Goal: Transaction & Acquisition: Purchase product/service

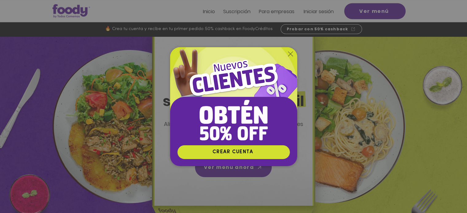
click at [290, 53] on icon "Volver al sitio" at bounding box center [290, 54] width 5 height 5
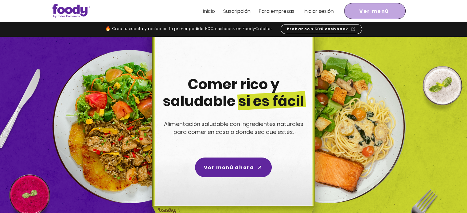
click at [364, 10] on span "Ver menú" at bounding box center [374, 11] width 30 height 8
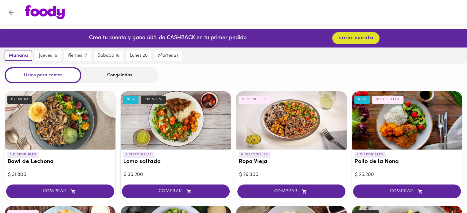
click at [130, 71] on div "Congelados" at bounding box center [119, 75] width 77 height 16
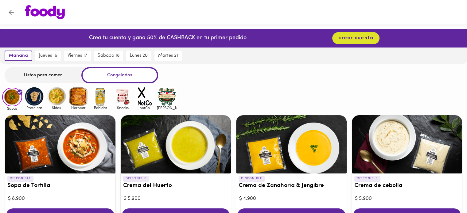
click at [33, 96] on img at bounding box center [34, 97] width 20 height 20
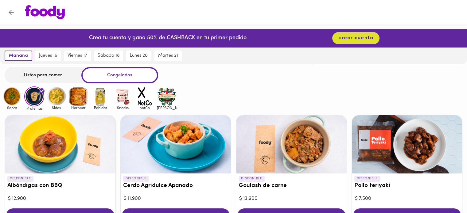
click at [11, 14] on icon "Volver" at bounding box center [11, 13] width 8 height 8
click at [15, 12] on icon "Volver" at bounding box center [11, 13] width 8 height 8
click at [45, 12] on img at bounding box center [45, 12] width 40 height 14
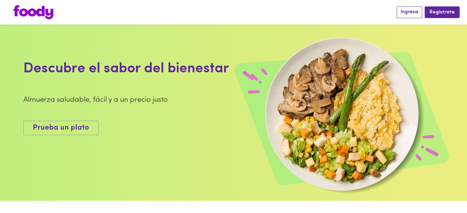
click at [411, 12] on span "Ingresa" at bounding box center [410, 12] width 18 height 6
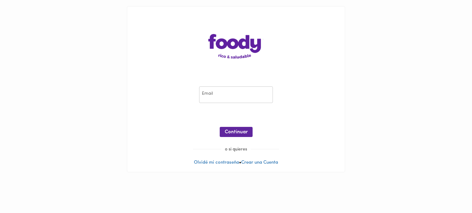
click at [229, 96] on input "email" at bounding box center [236, 95] width 74 height 17
paste input "auribohorquez@gmail.com"
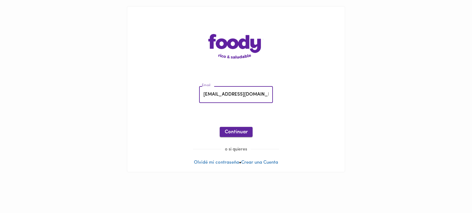
type input "auribohorquez@gmail.com"
click at [234, 134] on span "Continuar" at bounding box center [236, 133] width 23 height 6
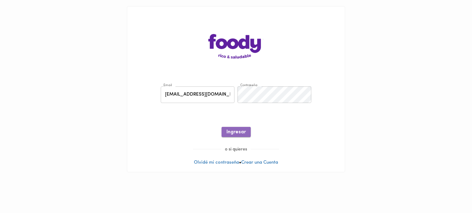
click at [244, 131] on span "Ingresar" at bounding box center [235, 133] width 19 height 6
click at [234, 131] on span "Ingresar" at bounding box center [235, 133] width 19 height 6
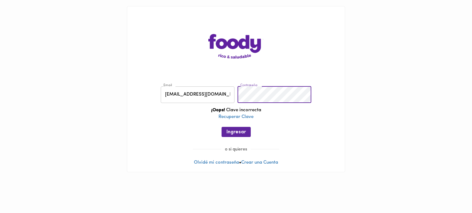
click at [185, 116] on div "Email auribohorquez@gmail.com Email Contraseña Contraseña ¡Oops! Clave incorrec…" at bounding box center [235, 113] width 205 height 66
click at [236, 135] on span "Ingresar" at bounding box center [235, 133] width 19 height 6
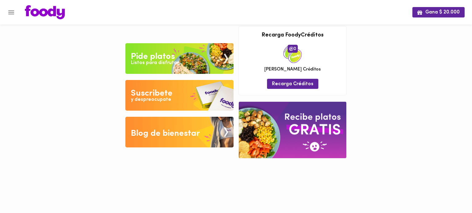
click at [11, 13] on icon "Menu" at bounding box center [11, 13] width 8 height 8
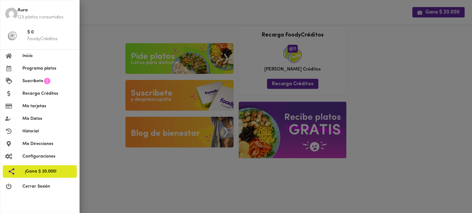
click at [187, 185] on div at bounding box center [236, 106] width 472 height 213
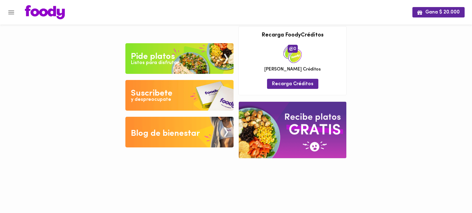
click at [148, 55] on div "Pide platos" at bounding box center [153, 57] width 44 height 12
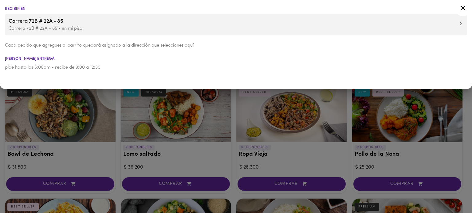
click at [135, 58] on li "Horario entrega" at bounding box center [236, 59] width 472 height 4
click at [463, 7] on icon at bounding box center [462, 8] width 5 height 5
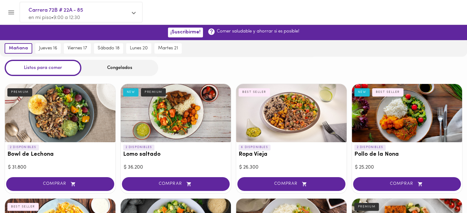
click at [124, 70] on div "Congelados" at bounding box center [119, 68] width 77 height 16
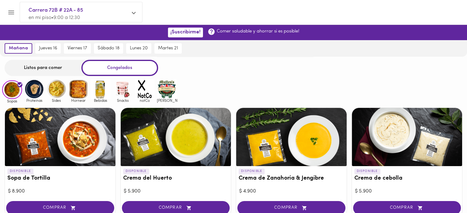
click at [38, 92] on img at bounding box center [34, 89] width 20 height 20
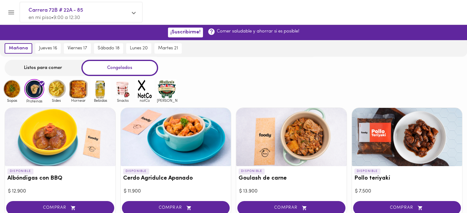
click at [14, 14] on icon "Menu" at bounding box center [11, 12] width 6 height 4
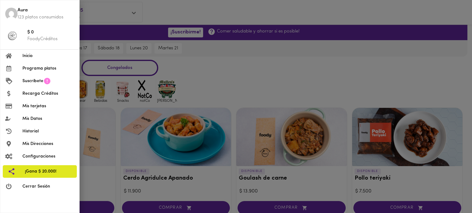
click at [37, 96] on span "Recarga Créditos" at bounding box center [48, 94] width 52 height 6
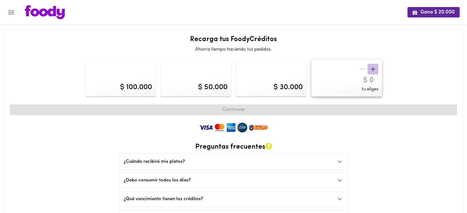
click at [372, 69] on icon "button" at bounding box center [373, 69] width 8 height 8
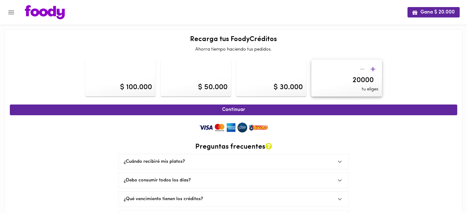
click at [371, 69] on icon "button" at bounding box center [373, 69] width 5 height 5
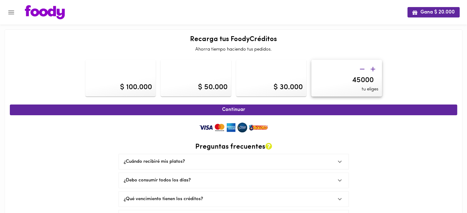
click at [371, 69] on icon "button" at bounding box center [373, 69] width 5 height 5
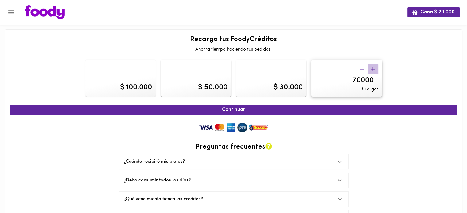
click at [371, 69] on icon "button" at bounding box center [373, 69] width 5 height 5
drag, startPoint x: 123, startPoint y: 85, endPoint x: 179, endPoint y: 85, distance: 55.9
click at [124, 85] on div "$ 100.000" at bounding box center [136, 87] width 32 height 10
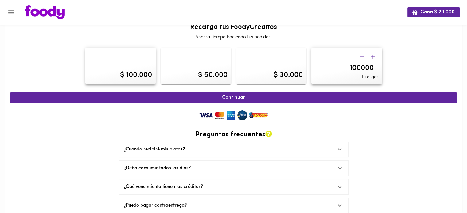
scroll to position [21, 0]
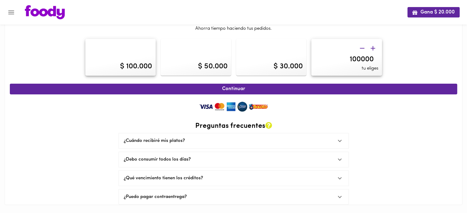
click at [373, 48] on icon "button" at bounding box center [373, 48] width 5 height 5
click at [371, 48] on icon "button" at bounding box center [373, 49] width 8 height 8
click at [370, 49] on icon "button" at bounding box center [373, 49] width 8 height 8
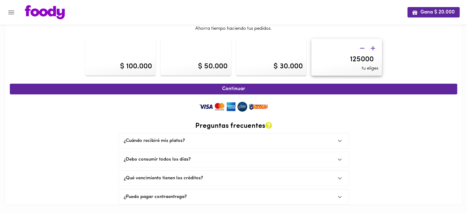
click at [370, 49] on icon "button" at bounding box center [373, 49] width 8 height 8
click at [371, 49] on icon "button" at bounding box center [373, 49] width 8 height 8
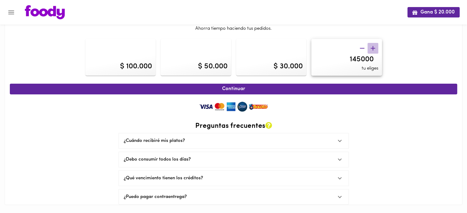
type input "150000"
click at [407, 155] on div "Continuar Preguntas frecuentes ¿Cuándo recibiré mis platos? Tus platos serán en…" at bounding box center [234, 143] width 448 height 125
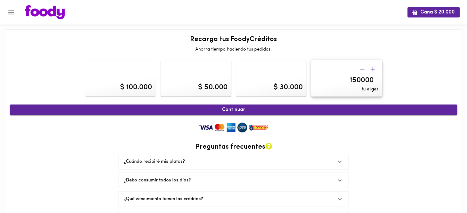
click at [230, 109] on span "Continuar" at bounding box center [234, 110] width 434 height 6
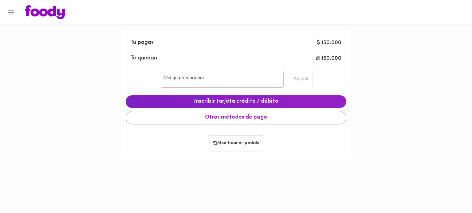
click at [330, 60] on span "150.000" at bounding box center [331, 59] width 20 height 6
click at [238, 119] on span "Otros métodos de pago" at bounding box center [236, 118] width 210 height 7
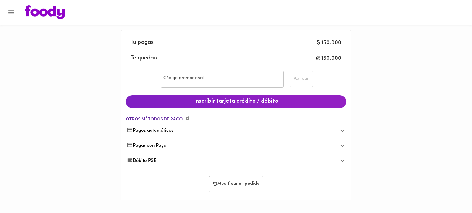
click at [188, 161] on div "Débito PSE" at bounding box center [231, 161] width 208 height 6
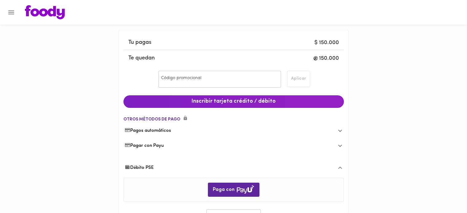
scroll to position [29, 0]
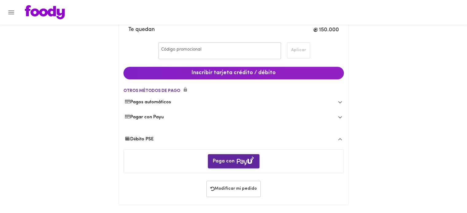
click at [228, 157] on span "Paga con" at bounding box center [234, 162] width 42 height 10
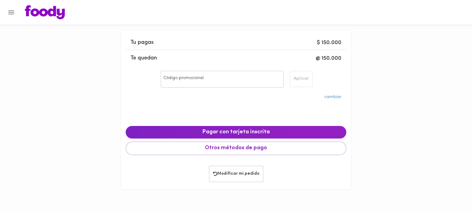
click at [11, 13] on icon "Menu" at bounding box center [11, 13] width 8 height 8
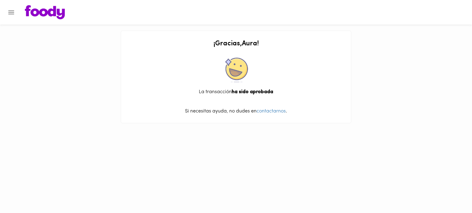
click at [43, 12] on img at bounding box center [45, 12] width 40 height 14
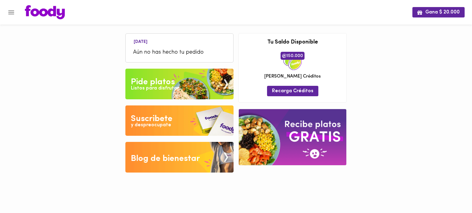
click at [193, 88] on img at bounding box center [179, 84] width 108 height 31
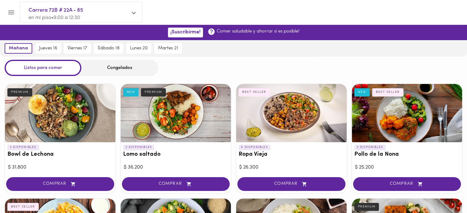
click at [100, 67] on div "Congelados" at bounding box center [119, 68] width 77 height 16
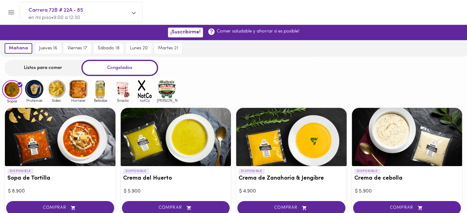
click at [31, 92] on img at bounding box center [34, 89] width 20 height 20
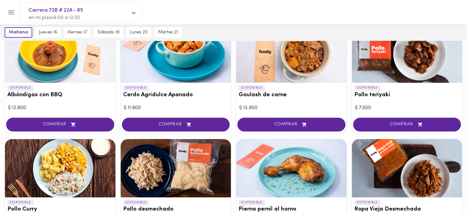
scroll to position [92, 0]
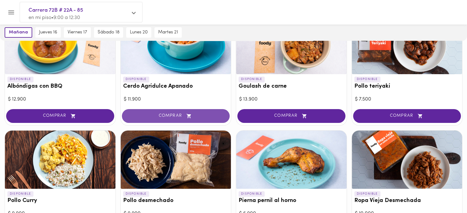
click at [178, 116] on span "COMPRAR" at bounding box center [176, 116] width 93 height 5
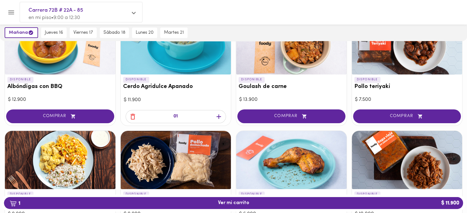
scroll to position [61, 0]
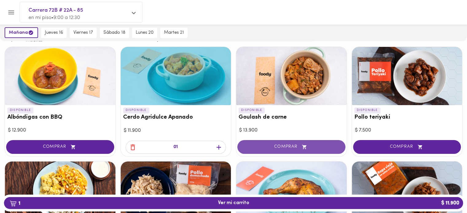
click at [315, 151] on button "COMPRAR" at bounding box center [291, 147] width 108 height 14
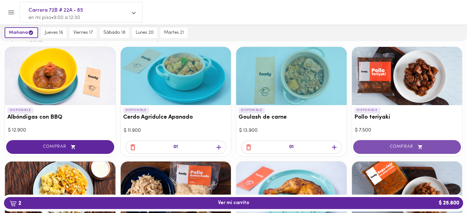
click at [388, 145] on span "COMPRAR" at bounding box center [407, 147] width 93 height 5
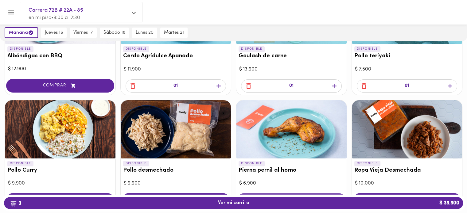
scroll to position [184, 0]
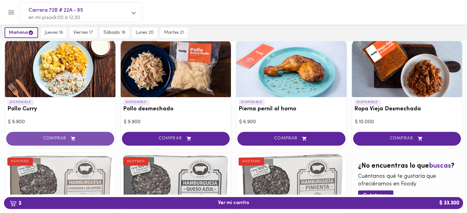
click at [72, 140] on icon "button" at bounding box center [73, 138] width 8 height 5
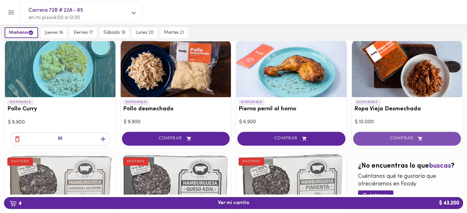
click at [409, 136] on span "COMPRAR" at bounding box center [407, 138] width 93 height 5
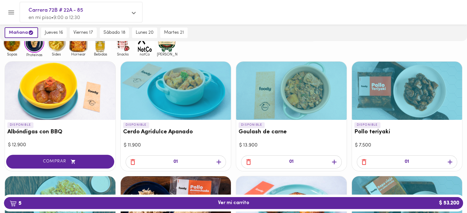
scroll to position [0, 0]
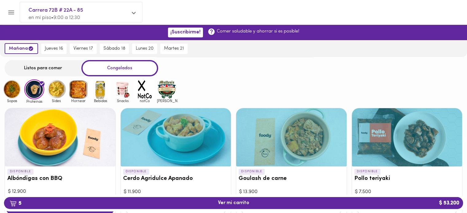
click at [52, 91] on img at bounding box center [56, 90] width 20 height 20
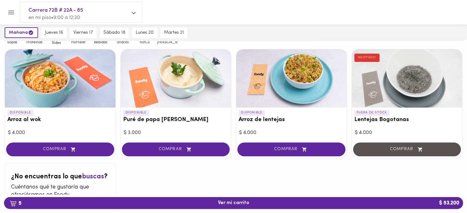
scroll to position [61, 0]
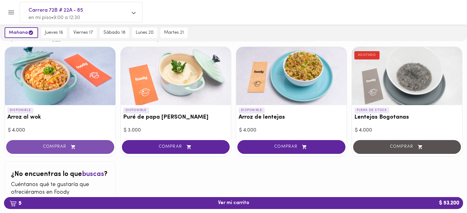
click at [63, 145] on span "COMPRAR" at bounding box center [60, 147] width 93 height 5
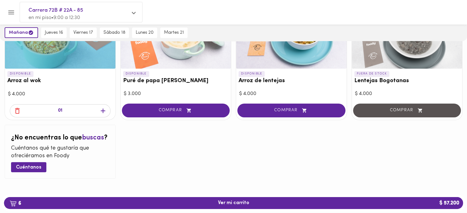
scroll to position [0, 0]
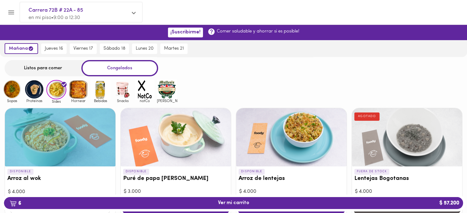
click at [16, 92] on img at bounding box center [12, 90] width 20 height 20
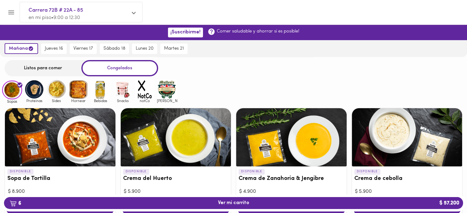
scroll to position [31, 0]
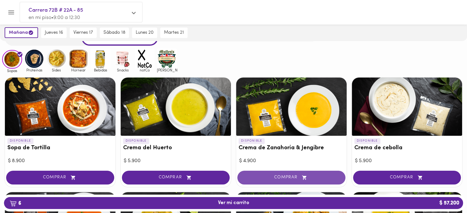
click at [293, 177] on span "COMPRAR" at bounding box center [291, 177] width 93 height 5
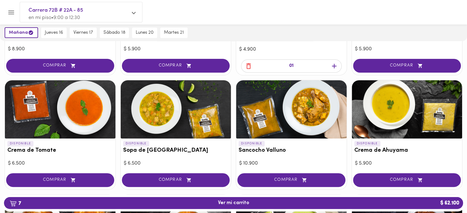
scroll to position [154, 0]
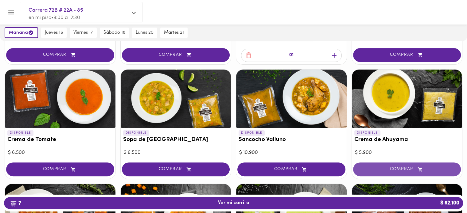
click at [394, 169] on span "COMPRAR" at bounding box center [407, 169] width 93 height 5
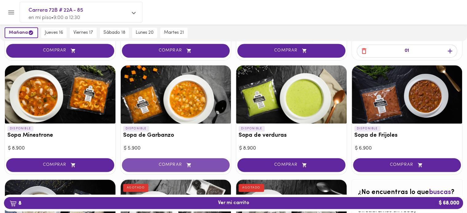
scroll to position [276, 0]
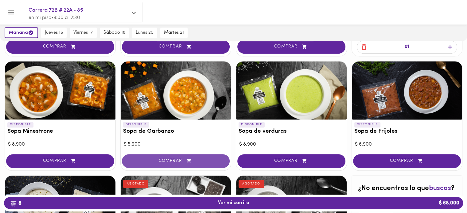
click at [163, 159] on span "COMPRAR" at bounding box center [176, 161] width 93 height 5
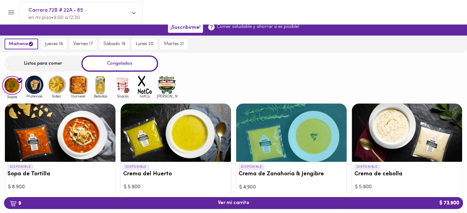
scroll to position [0, 0]
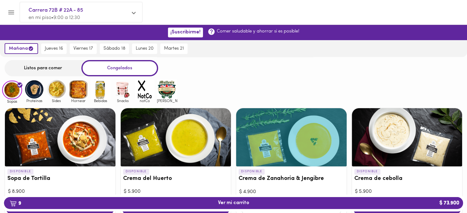
click at [40, 95] on img at bounding box center [34, 90] width 20 height 20
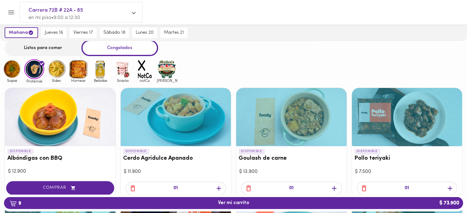
scroll to position [61, 0]
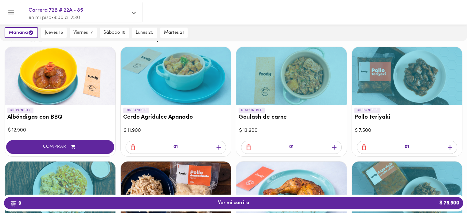
click at [219, 148] on icon "button" at bounding box center [219, 147] width 5 height 5
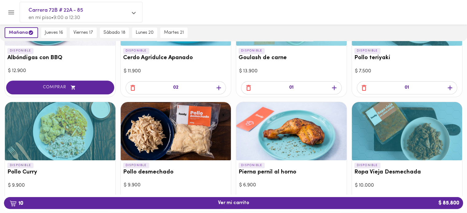
scroll to position [123, 0]
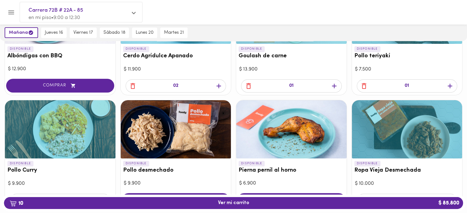
click at [449, 86] on icon "button" at bounding box center [450, 86] width 5 height 5
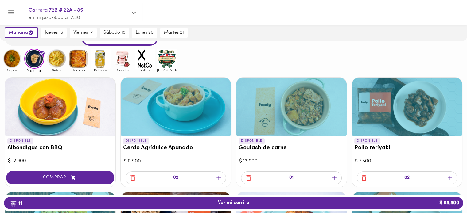
scroll to position [0, 0]
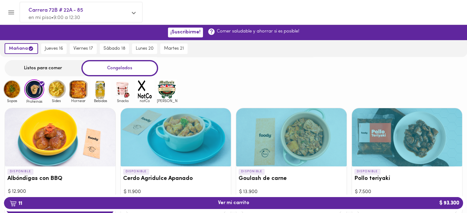
click at [6, 93] on img at bounding box center [12, 90] width 20 height 20
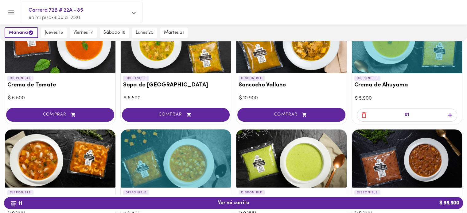
scroll to position [246, 0]
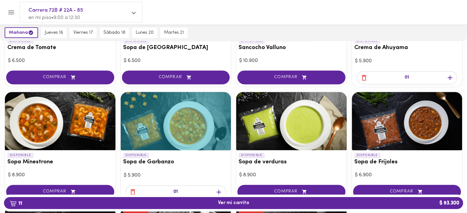
click at [408, 190] on span "COMPRAR" at bounding box center [407, 192] width 93 height 5
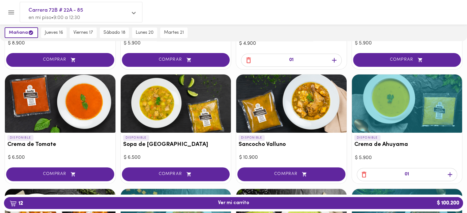
scroll to position [184, 0]
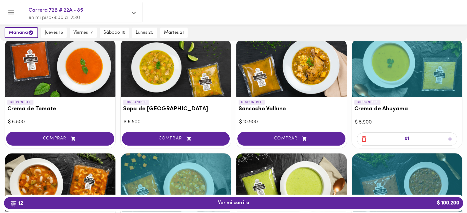
click at [454, 139] on icon "button" at bounding box center [450, 139] width 8 height 8
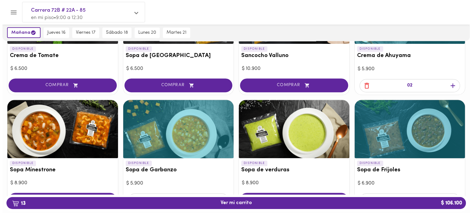
scroll to position [276, 0]
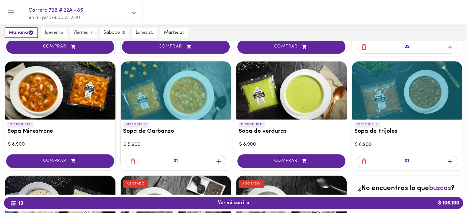
click at [236, 204] on span "13 Ver mi carrito $ 106.100" at bounding box center [233, 204] width 31 height 6
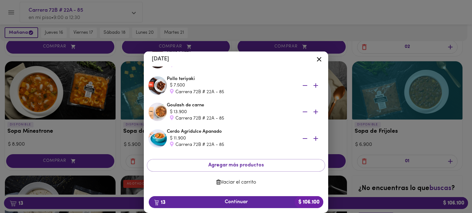
scroll to position [281, 0]
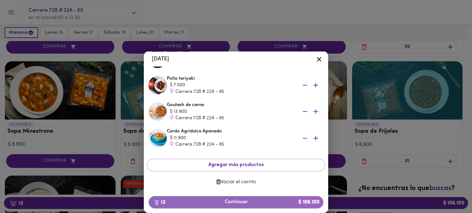
click at [242, 203] on span "13 Continuar $ 106.100" at bounding box center [236, 203] width 165 height 6
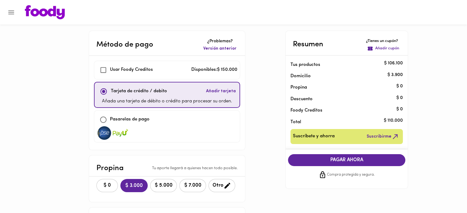
checkbox input "true"
click at [100, 185] on span "$ 0" at bounding box center [107, 186] width 14 height 6
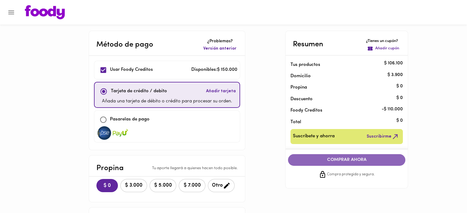
click at [356, 159] on span "COMPRAR AHORA" at bounding box center [346, 161] width 105 height 6
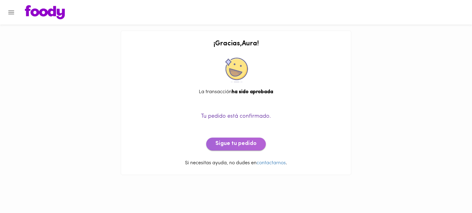
click at [240, 143] on span "Sigue tu pedido" at bounding box center [235, 144] width 41 height 7
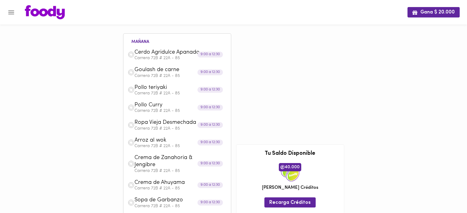
click at [13, 11] on icon "Menu" at bounding box center [11, 12] width 6 height 4
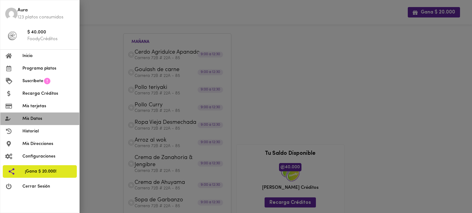
click at [37, 119] on span "Mis Datos" at bounding box center [48, 119] width 52 height 6
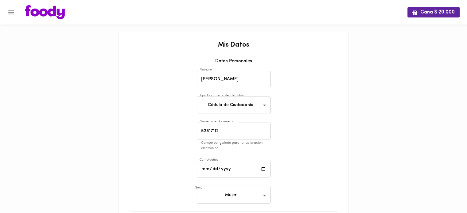
click at [7, 10] on icon "Menu" at bounding box center [11, 13] width 8 height 8
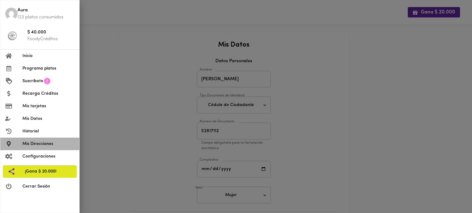
click at [33, 142] on span "Mis Direcciones" at bounding box center [48, 144] width 52 height 6
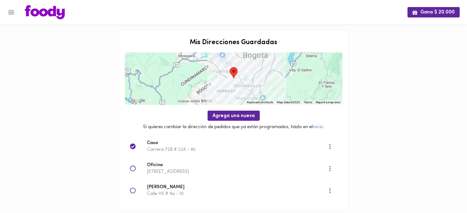
click at [9, 11] on icon "Menu" at bounding box center [11, 12] width 6 height 4
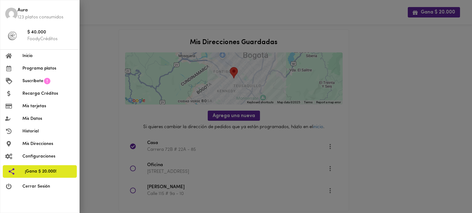
click at [27, 56] on span "Inicio" at bounding box center [48, 56] width 52 height 6
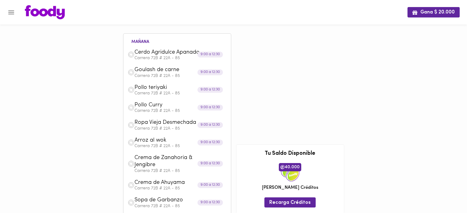
click at [4, 15] on div at bounding box center [3, 106] width 6 height 213
click at [9, 15] on icon "Menu" at bounding box center [11, 13] width 8 height 8
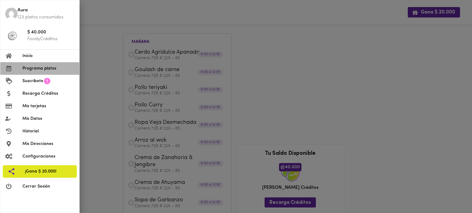
click at [40, 69] on span "Programa platos" at bounding box center [48, 68] width 52 height 6
